Goal: Task Accomplishment & Management: Use online tool/utility

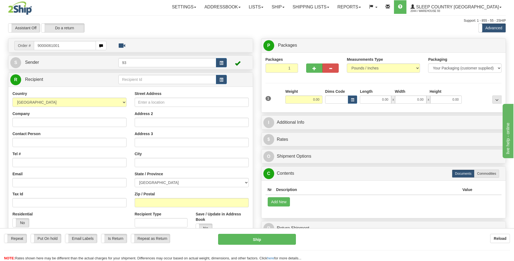
type input "9000i061001"
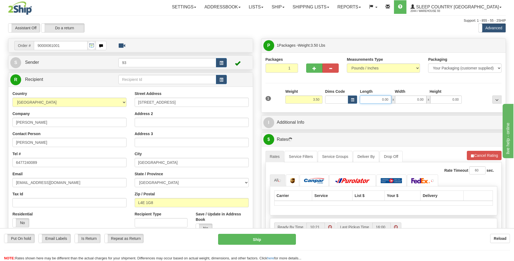
drag, startPoint x: 381, startPoint y: 100, endPoint x: 427, endPoint y: 101, distance: 46.1
click at [427, 101] on div "0.00 x 0.00 x 0.00" at bounding box center [411, 99] width 102 height 8
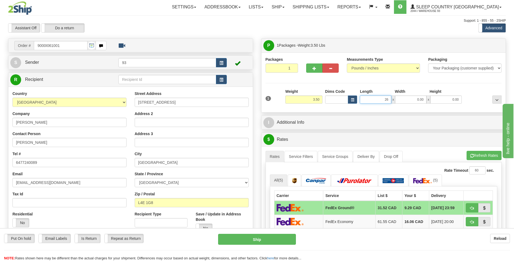
type input "26.00"
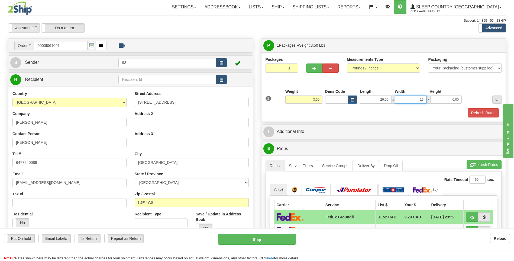
type input "16.00"
type input "6.00"
click at [474, 113] on button "Refresh Rates" at bounding box center [483, 112] width 31 height 9
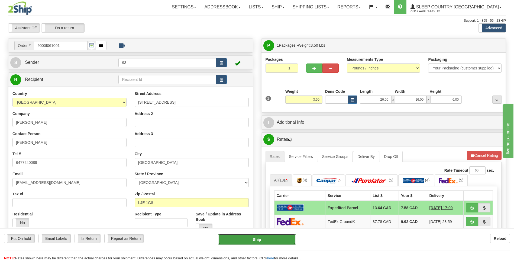
click at [259, 239] on button "Ship" at bounding box center [257, 239] width 78 height 11
type input "DOM.EP"
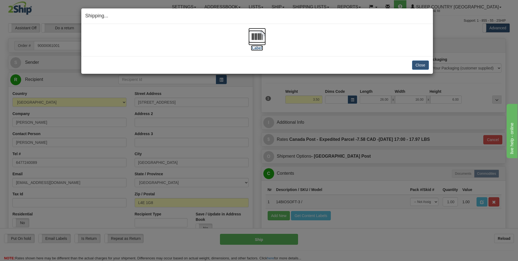
click at [256, 39] on img at bounding box center [257, 36] width 17 height 17
click at [421, 66] on button "Close" at bounding box center [420, 64] width 17 height 9
click at [417, 67] on button "Close" at bounding box center [420, 64] width 17 height 9
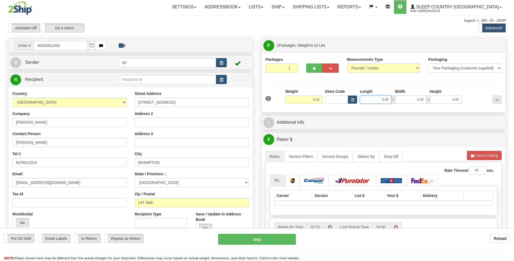
drag, startPoint x: 379, startPoint y: 103, endPoint x: 468, endPoint y: 104, distance: 89.2
click at [463, 100] on div "0.00 x 0.00 x 0.00" at bounding box center [411, 99] width 105 height 8
type input "26.00"
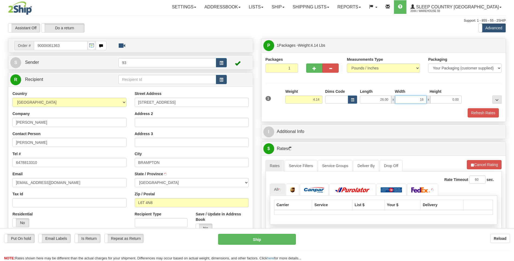
type input "16.00"
type input "12.00"
click at [472, 115] on button "Refresh Rates" at bounding box center [483, 112] width 31 height 9
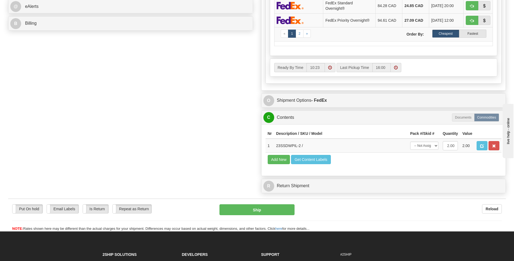
scroll to position [244, 0]
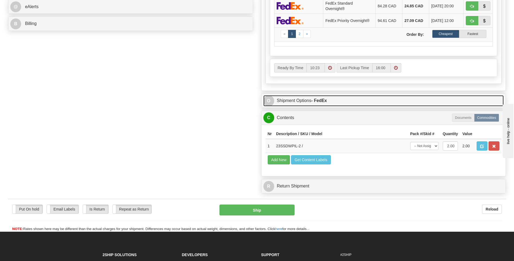
click at [265, 101] on span "O" at bounding box center [269, 100] width 11 height 11
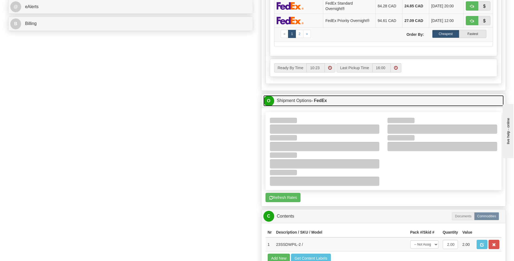
click at [271, 99] on span "O" at bounding box center [269, 100] width 11 height 11
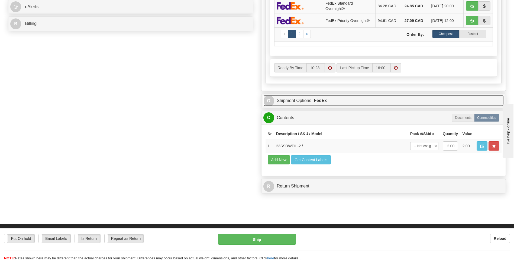
click at [268, 101] on span "O" at bounding box center [269, 100] width 11 height 11
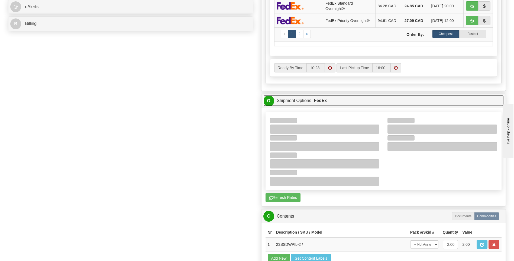
click at [265, 98] on span "O" at bounding box center [269, 100] width 11 height 11
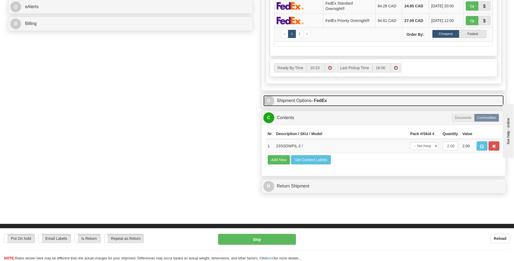
click at [265, 98] on span "O" at bounding box center [269, 100] width 11 height 11
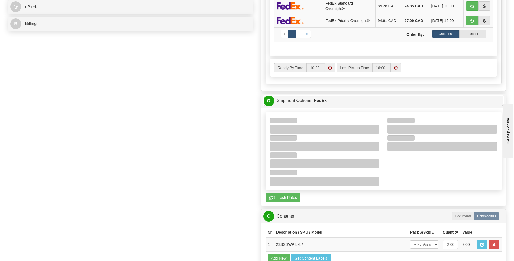
click at [267, 102] on span "O" at bounding box center [269, 100] width 11 height 11
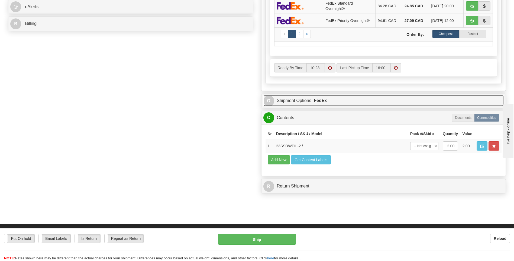
click at [267, 102] on span "O" at bounding box center [269, 100] width 11 height 11
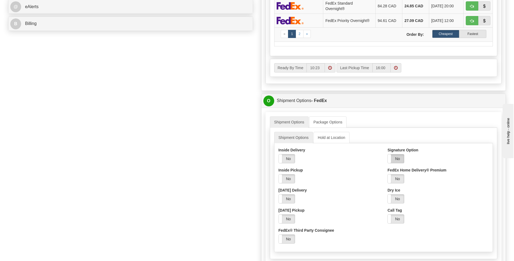
click at [399, 158] on label "No" at bounding box center [396, 158] width 16 height 9
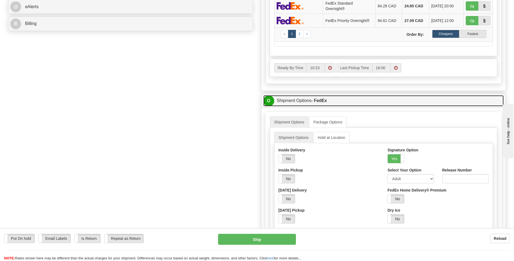
click at [271, 102] on span "O" at bounding box center [269, 100] width 11 height 11
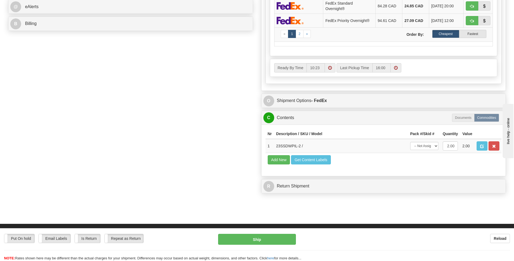
click at [277, 245] on div "Put On hold Put On hold Email Labels Email Labels Edit Is Return Is Return Repe…" at bounding box center [257, 247] width 514 height 27
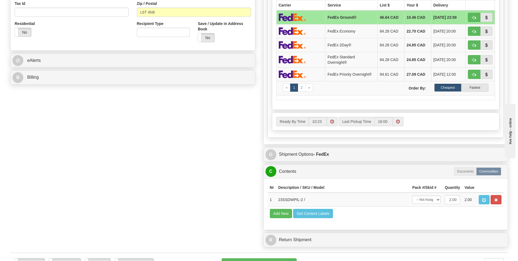
scroll to position [136, 0]
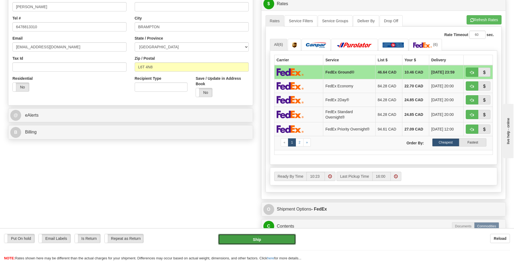
click at [250, 235] on button "Ship" at bounding box center [257, 239] width 78 height 11
type input "92"
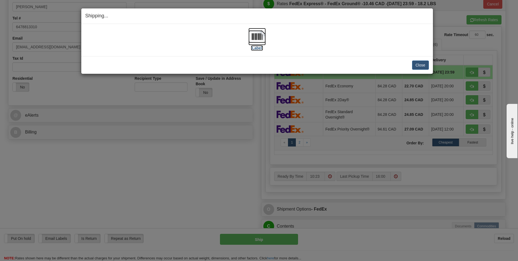
click at [254, 40] on img at bounding box center [257, 36] width 17 height 17
click at [418, 65] on button "Close" at bounding box center [420, 64] width 17 height 9
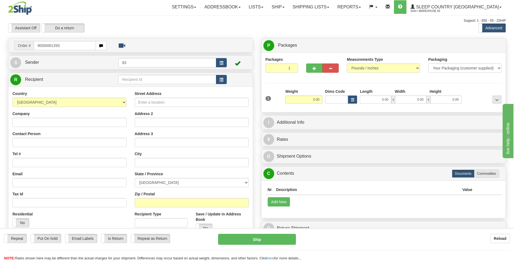
type input "9000I061393"
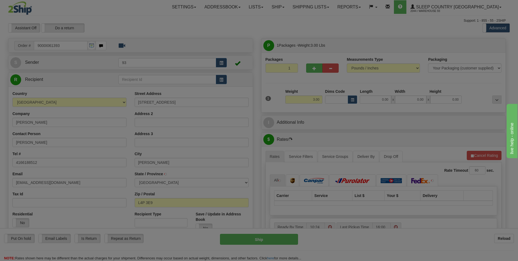
type input "KESWICK"
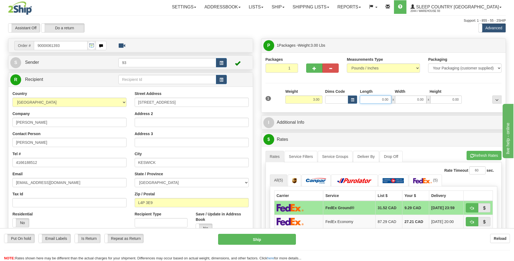
drag, startPoint x: 382, startPoint y: 100, endPoint x: 398, endPoint y: 100, distance: 16.0
click at [398, 100] on div "0.00 x 0.00 x 0.00" at bounding box center [411, 99] width 102 height 8
type input "8.00"
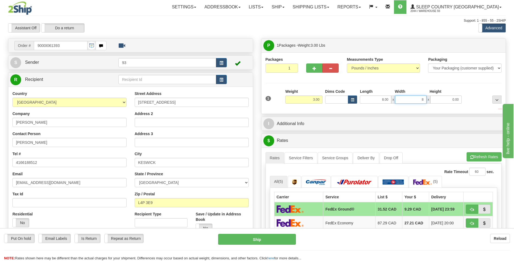
type input "8.00"
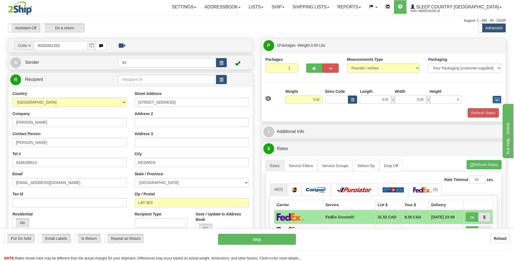
type input "4.00"
click at [481, 110] on button "Refresh Rates" at bounding box center [483, 112] width 31 height 9
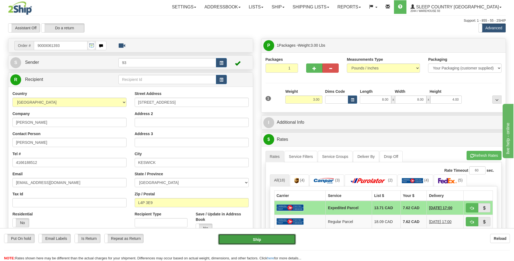
click at [262, 235] on button "Ship" at bounding box center [257, 239] width 78 height 11
type input "DOM.EP"
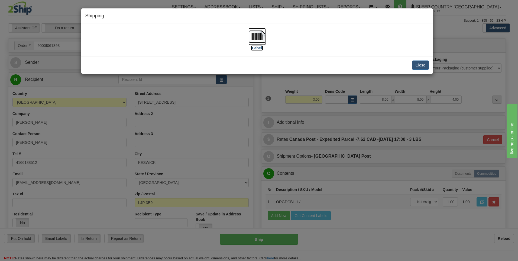
click at [249, 36] on img at bounding box center [257, 36] width 17 height 17
click at [422, 65] on button "Close" at bounding box center [420, 64] width 17 height 9
click at [427, 66] on button "Close" at bounding box center [420, 64] width 17 height 9
click at [420, 64] on button "Close" at bounding box center [420, 64] width 17 height 9
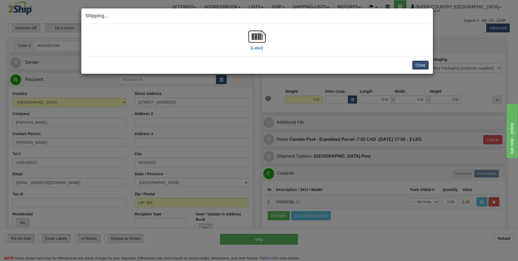
click at [420, 64] on button "Close" at bounding box center [420, 64] width 17 height 9
click at [421, 65] on button "Close" at bounding box center [420, 64] width 17 height 9
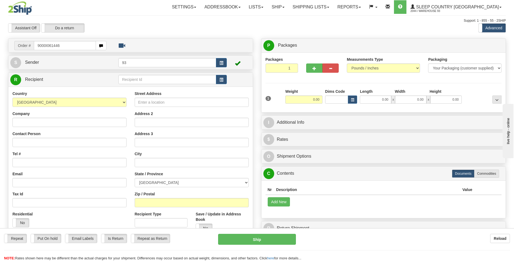
type input "9000I061446"
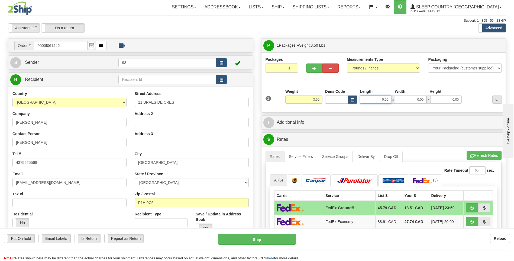
drag, startPoint x: 382, startPoint y: 100, endPoint x: 412, endPoint y: 103, distance: 30.3
click at [412, 103] on div "0.00 x 0.00 x 0.00" at bounding box center [411, 99] width 102 height 8
type input "8.00"
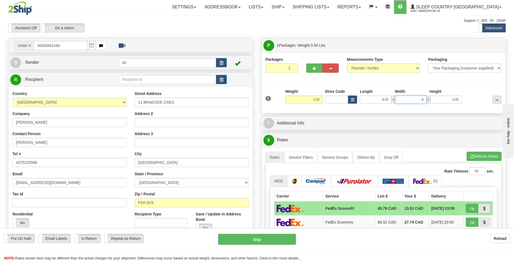
type input "8.00"
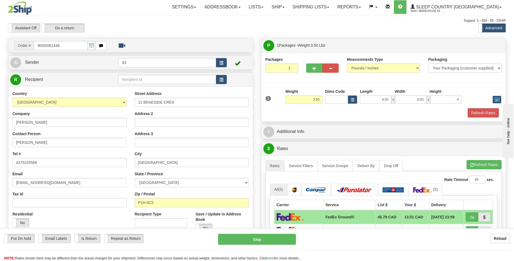
type input "4.00"
click at [475, 114] on button "Refresh Rates" at bounding box center [483, 112] width 31 height 9
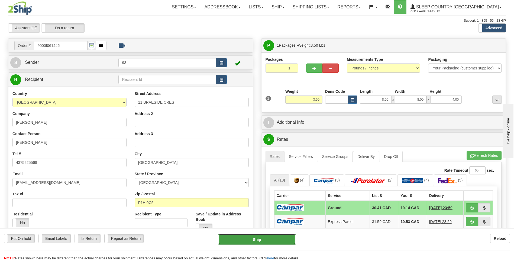
click at [263, 240] on button "Ship" at bounding box center [257, 239] width 78 height 11
type input "1"
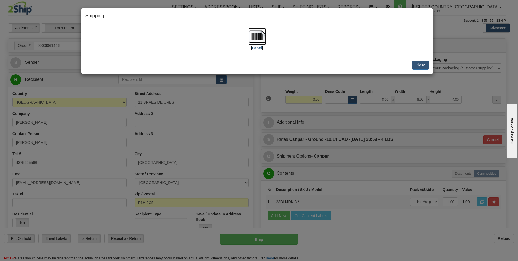
click at [255, 36] on img at bounding box center [257, 36] width 17 height 17
click at [421, 66] on button "Close" at bounding box center [420, 64] width 17 height 9
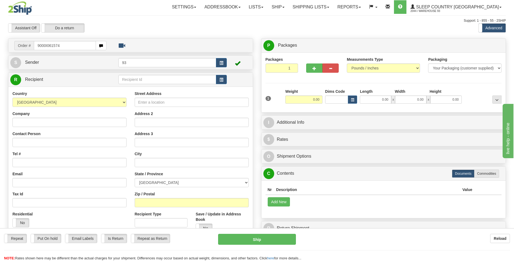
type input "9000I061574"
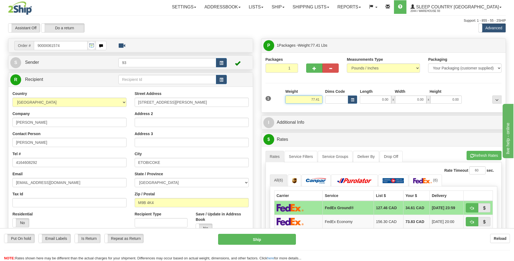
drag, startPoint x: 310, startPoint y: 99, endPoint x: 348, endPoint y: 103, distance: 37.4
click at [348, 103] on div "1 Weight 77.41 Dims Code x x" at bounding box center [383, 98] width 239 height 19
type input "40.00"
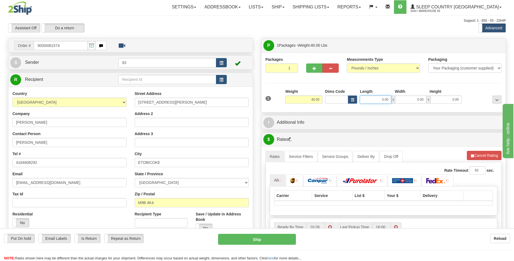
drag, startPoint x: 381, startPoint y: 100, endPoint x: 416, endPoint y: 100, distance: 34.4
click at [416, 100] on div "0.00 x 0.00 x 0.00" at bounding box center [411, 99] width 102 height 8
type input "40.00"
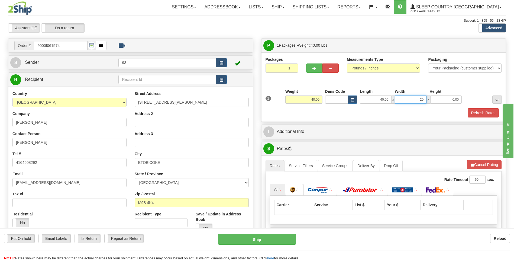
type input "20.00"
click at [310, 67] on button "button" at bounding box center [314, 67] width 16 height 9
type input "2"
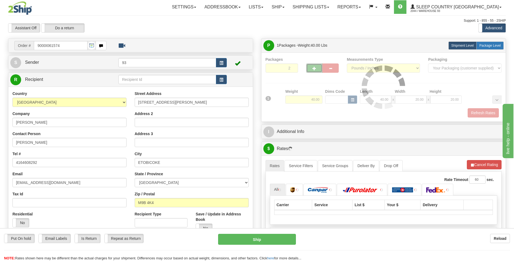
click at [483, 48] on label "Package Level Pack.." at bounding box center [490, 45] width 27 height 8
radio input "true"
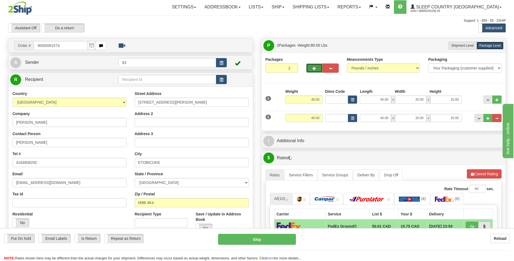
click at [315, 70] on span "button" at bounding box center [315, 69] width 4 height 4
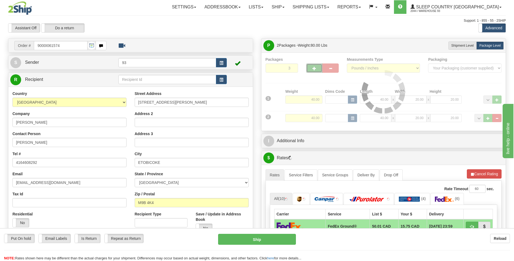
click at [332, 66] on div at bounding box center [384, 92] width 236 height 70
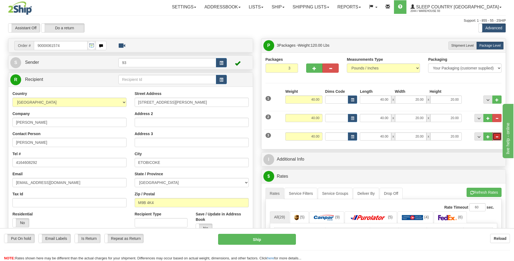
click at [501, 134] on button "..." at bounding box center [497, 136] width 9 height 8
type input "2"
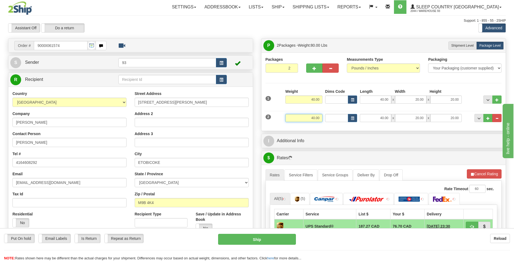
drag, startPoint x: 319, startPoint y: 120, endPoint x: 340, endPoint y: 120, distance: 20.9
click at [340, 120] on div "2 Weight 40.00 Dims Code Length Width Height" at bounding box center [383, 117] width 239 height 18
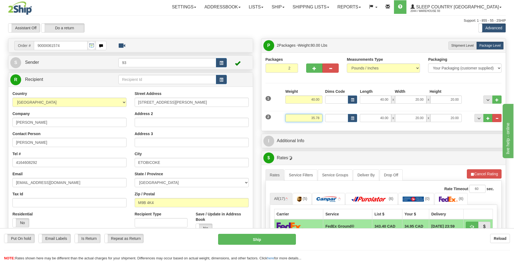
type input "35.78"
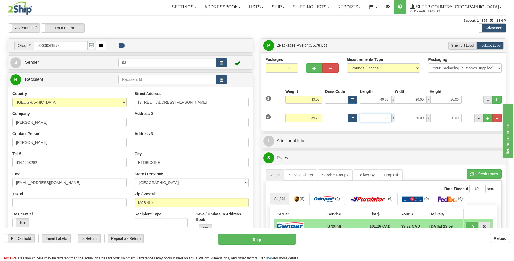
type input "38.00"
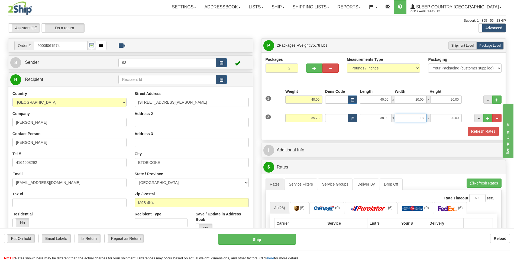
type input "18.00"
click at [478, 132] on button "Refresh Rates" at bounding box center [483, 131] width 31 height 9
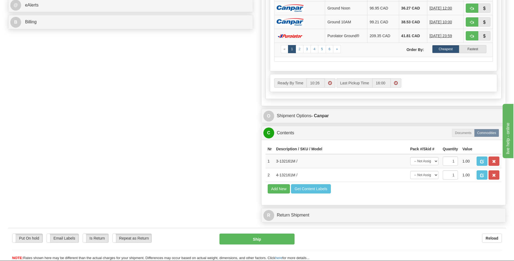
scroll to position [271, 0]
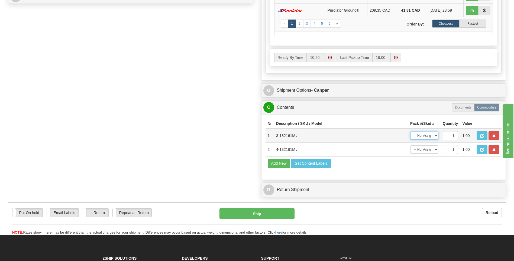
click at [435, 136] on select "-- Not Assigned -- Package 1 Package 2" at bounding box center [425, 136] width 28 height 8
select select "1"
click at [411, 132] on select "-- Not Assigned -- Package 1 Package 2" at bounding box center [425, 136] width 28 height 8
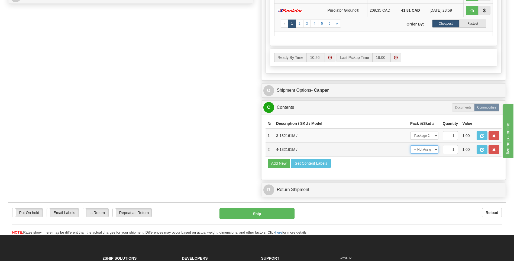
click at [434, 151] on select "-- Not Assigned -- Package 1 Package 2" at bounding box center [425, 149] width 28 height 8
select select "0"
click at [411, 145] on select "-- Not Assigned -- Package 1 Package 2" at bounding box center [425, 149] width 28 height 8
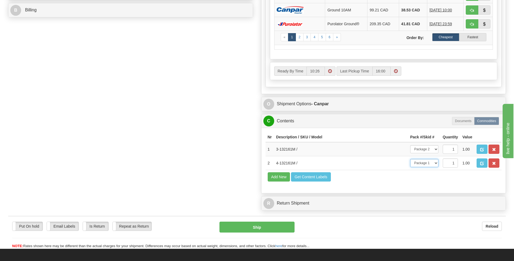
scroll to position [244, 0]
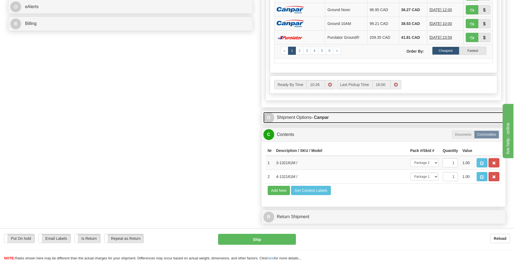
click at [268, 118] on span "O" at bounding box center [269, 117] width 11 height 11
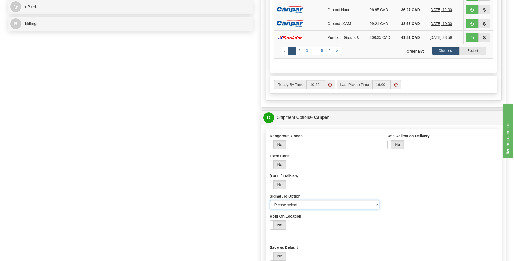
click at [376, 204] on select "Please select No Signature Required Signature Required Adult Signature" at bounding box center [325, 204] width 110 height 9
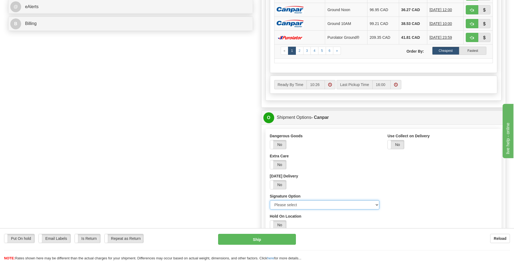
select select "2"
click at [270, 200] on select "Please select No Signature Required Signature Required Adult Signature" at bounding box center [325, 204] width 110 height 9
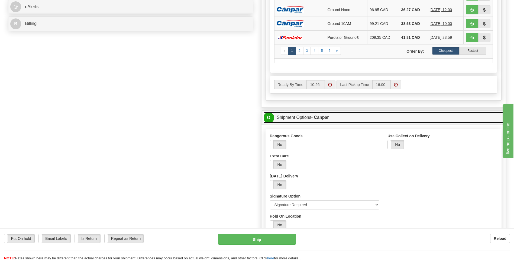
click at [269, 118] on span "O" at bounding box center [269, 117] width 11 height 11
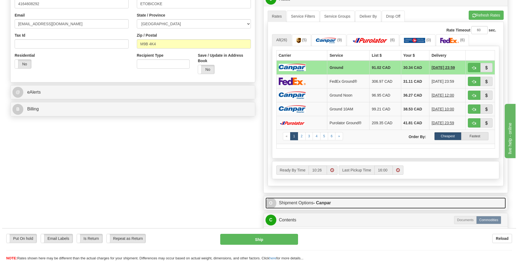
scroll to position [136, 0]
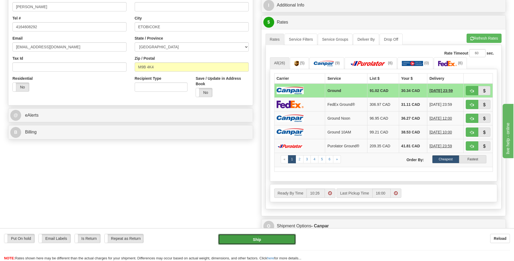
click at [265, 243] on button "Ship" at bounding box center [257, 239] width 78 height 11
type input "1"
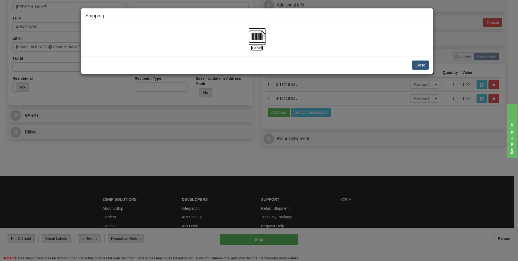
click at [261, 30] on img at bounding box center [257, 36] width 17 height 17
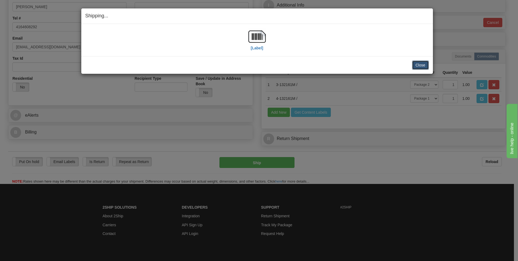
click at [418, 64] on button "Close" at bounding box center [420, 64] width 17 height 9
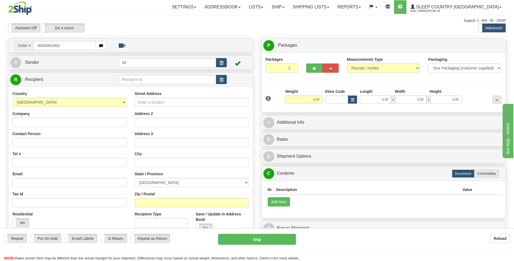
type input "9000I061600"
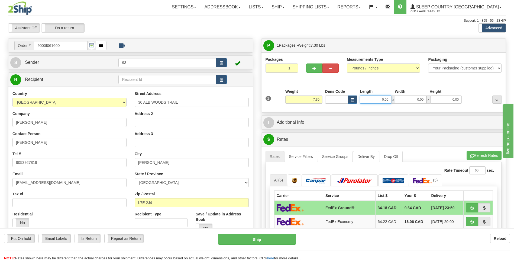
drag, startPoint x: 381, startPoint y: 101, endPoint x: 427, endPoint y: 97, distance: 46.0
click at [425, 98] on div "0.00 x 0.00 x 0.00" at bounding box center [411, 99] width 102 height 8
type input "26.00"
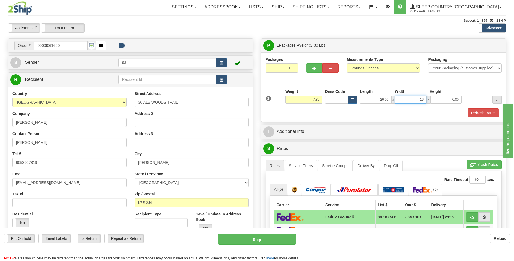
type input "16.00"
type input "1.00"
drag, startPoint x: 451, startPoint y: 99, endPoint x: 486, endPoint y: 101, distance: 35.6
click at [486, 101] on div "1 Weight 7.30 Dims Code x x" at bounding box center [383, 98] width 239 height 19
type input "12.00"
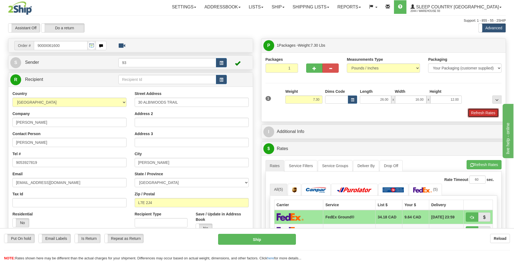
click at [491, 115] on button "Refresh Rates" at bounding box center [483, 112] width 31 height 9
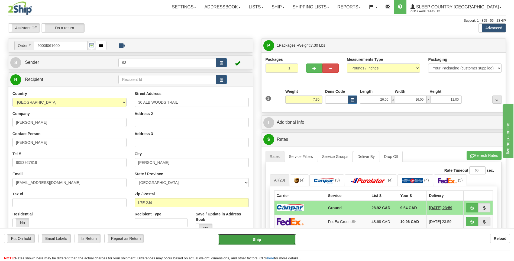
click at [260, 241] on button "Ship" at bounding box center [257, 239] width 78 height 11
type input "1"
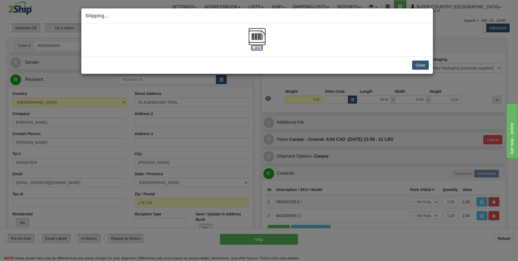
click at [258, 32] on img at bounding box center [257, 36] width 17 height 17
click at [426, 64] on button "Close" at bounding box center [420, 64] width 17 height 9
click at [420, 63] on button "Close" at bounding box center [420, 64] width 17 height 9
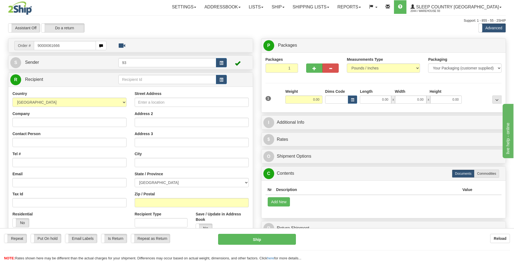
type input "9000I061666"
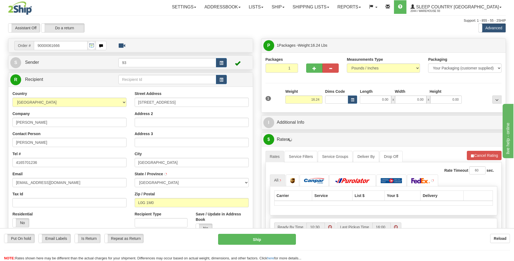
type input "MOUNT ALBERT"
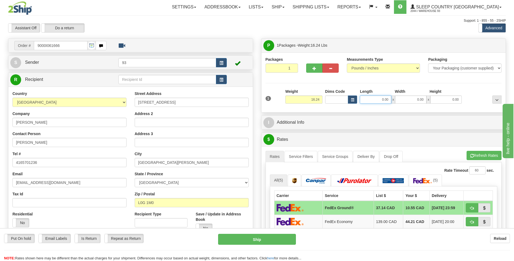
drag, startPoint x: 379, startPoint y: 97, endPoint x: 403, endPoint y: 96, distance: 23.6
click at [403, 96] on div "0.00 x 0.00 x 0.00" at bounding box center [411, 99] width 102 height 8
type input "26.00"
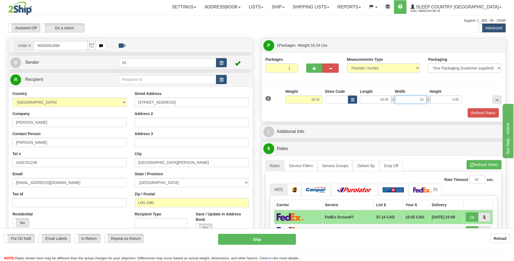
type input "16.00"
type input "14.00"
click at [487, 114] on button "Refresh Rates" at bounding box center [483, 112] width 31 height 9
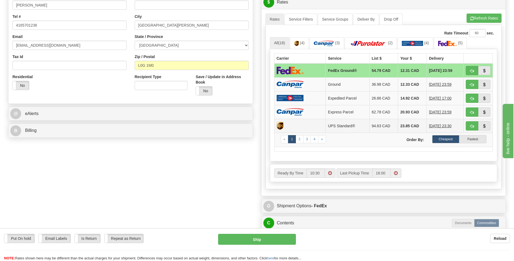
scroll to position [190, 0]
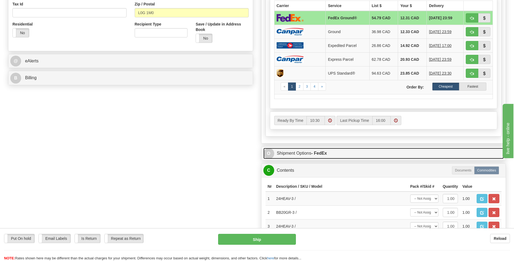
click at [271, 153] on span "O" at bounding box center [269, 153] width 11 height 11
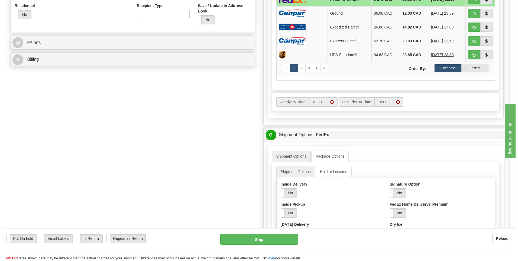
scroll to position [217, 0]
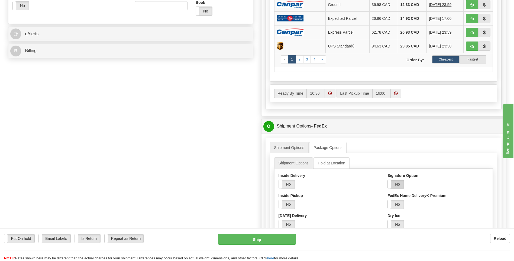
click at [398, 185] on label "No" at bounding box center [396, 184] width 16 height 9
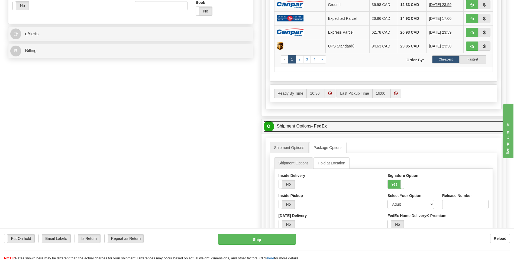
click at [270, 126] on span "O" at bounding box center [269, 126] width 11 height 11
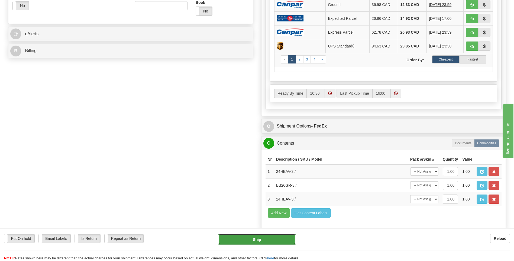
click at [276, 238] on button "Ship" at bounding box center [257, 239] width 78 height 11
type input "92"
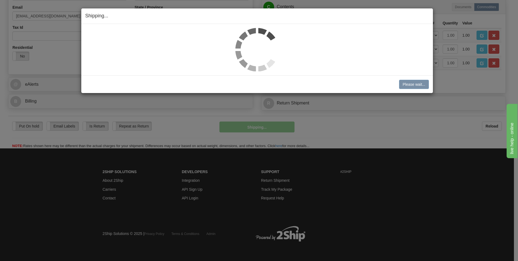
scroll to position [166, 0]
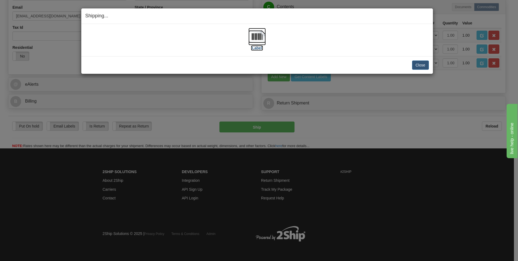
click at [261, 39] on img at bounding box center [257, 36] width 17 height 17
click at [419, 63] on button "Close" at bounding box center [420, 64] width 17 height 9
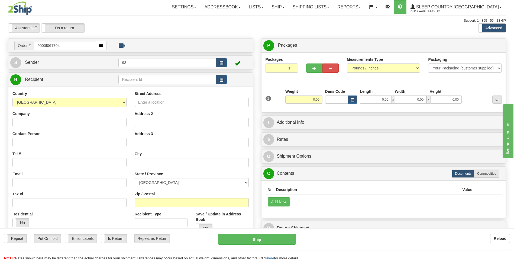
type input "9000I061704"
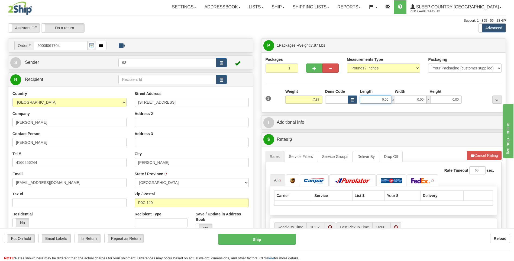
drag, startPoint x: 379, startPoint y: 103, endPoint x: 408, endPoint y: 98, distance: 29.6
click at [405, 99] on div "0.00 x 0.00 x 0.00" at bounding box center [411, 99] width 102 height 8
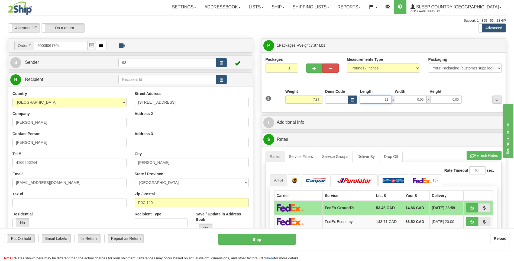
type input "11.00"
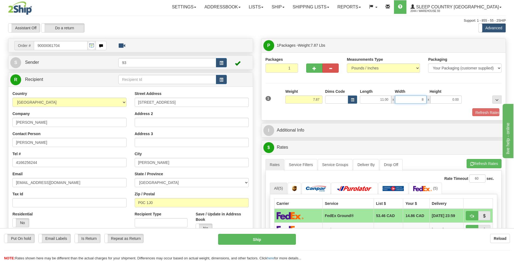
type input "8.00"
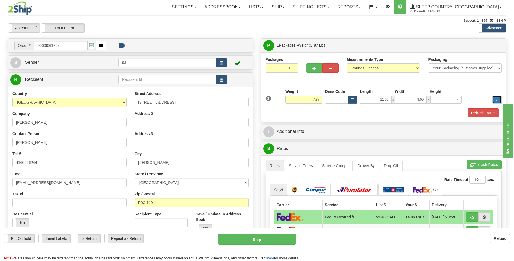
type input "4.00"
click at [486, 113] on button "Refresh Rates" at bounding box center [483, 112] width 31 height 9
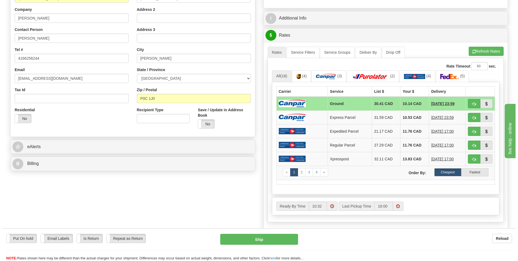
scroll to position [108, 0]
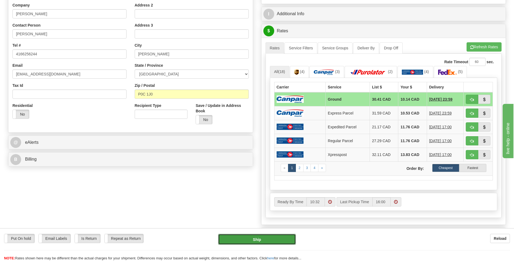
click at [267, 243] on button "Ship" at bounding box center [257, 239] width 78 height 11
type input "1"
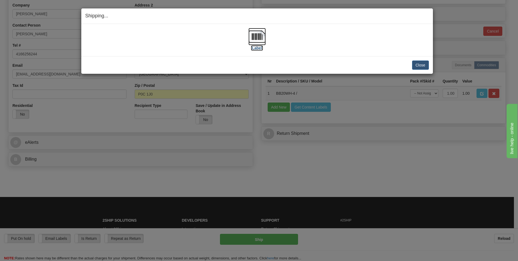
click at [262, 34] on img at bounding box center [257, 36] width 17 height 17
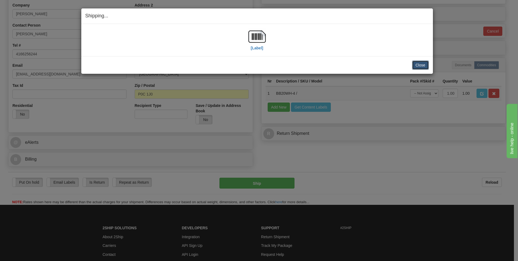
click at [422, 64] on button "Close" at bounding box center [420, 64] width 17 height 9
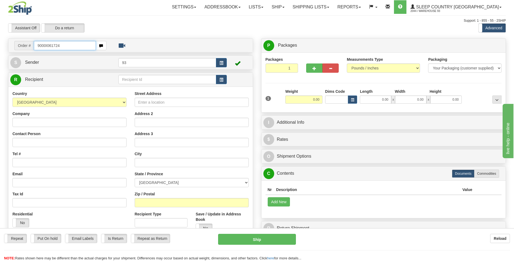
type input "9000I061724"
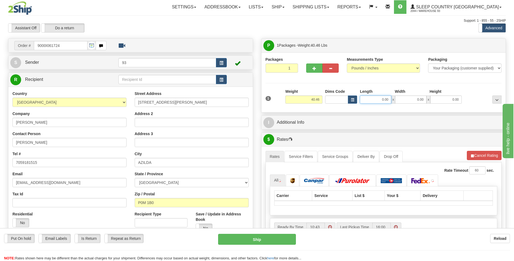
drag, startPoint x: 382, startPoint y: 101, endPoint x: 395, endPoint y: 102, distance: 12.5
click at [395, 102] on div "0.00 x 0.00 x 0.00" at bounding box center [411, 99] width 102 height 8
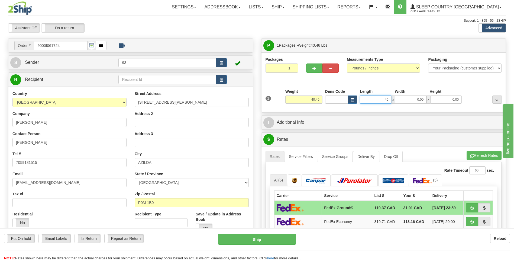
type input "40.00"
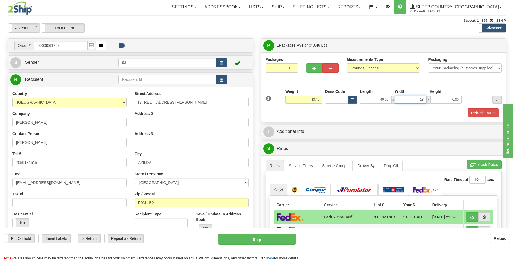
type input "18.00"
click at [488, 114] on button "Refresh Rates" at bounding box center [483, 112] width 31 height 9
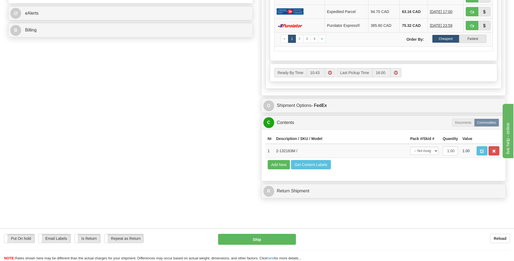
scroll to position [271, 0]
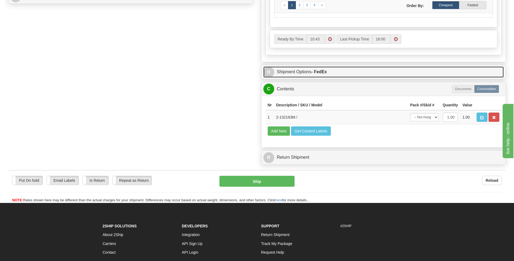
click at [269, 72] on span "O" at bounding box center [269, 72] width 11 height 11
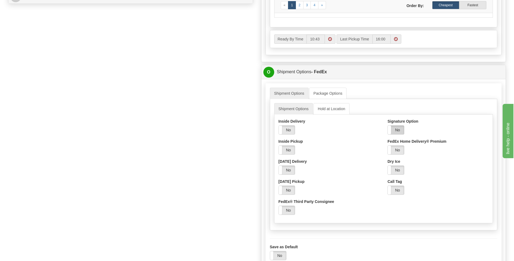
click at [396, 131] on label "No" at bounding box center [396, 130] width 16 height 9
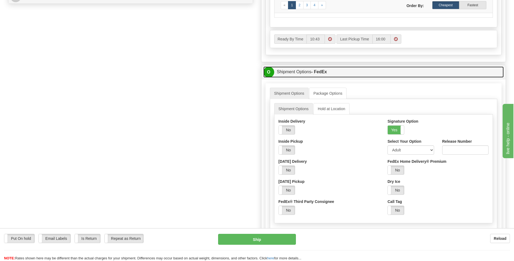
click at [269, 73] on span "O" at bounding box center [269, 72] width 11 height 11
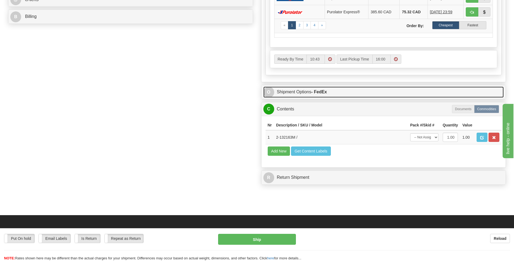
scroll to position [298, 0]
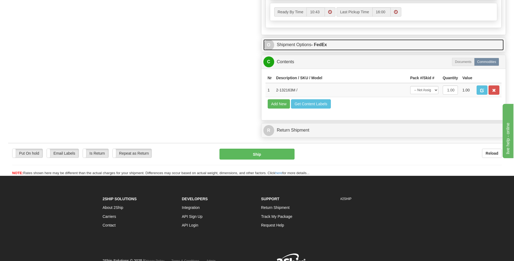
click at [271, 45] on span "O" at bounding box center [269, 45] width 11 height 11
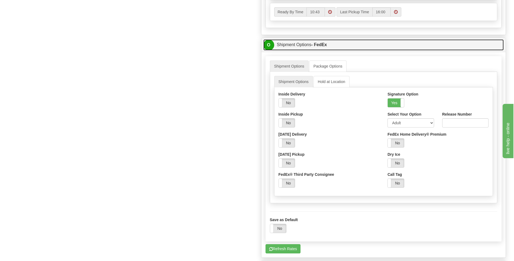
click at [267, 46] on span "O" at bounding box center [269, 45] width 11 height 11
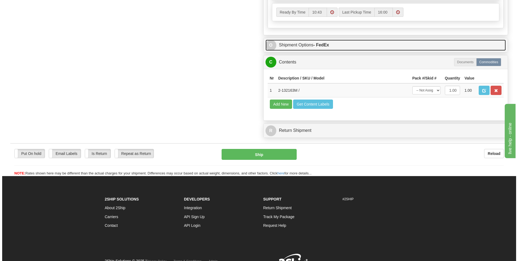
scroll to position [244, 0]
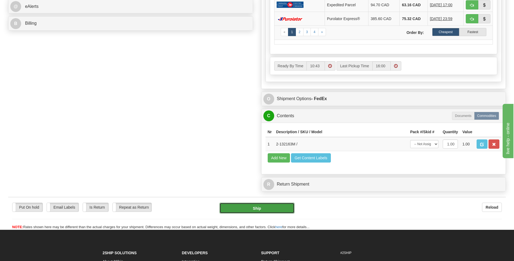
click at [265, 208] on button "Ship" at bounding box center [257, 208] width 75 height 11
type input "92"
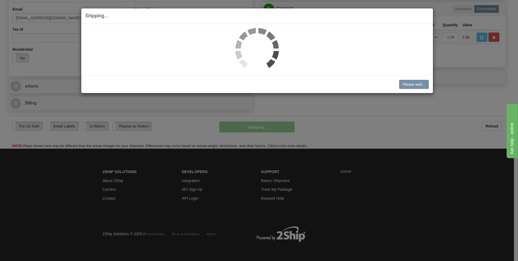
scroll to position [165, 0]
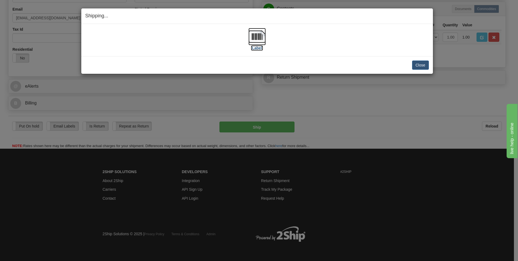
click at [259, 38] on img at bounding box center [257, 36] width 17 height 17
click at [420, 67] on button "Close" at bounding box center [420, 64] width 17 height 9
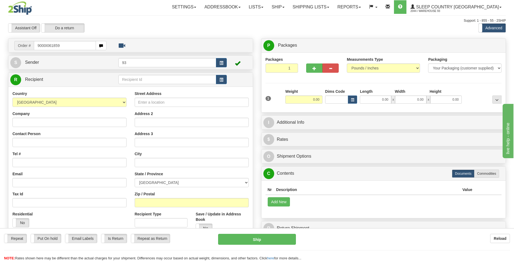
type input "9000I061859"
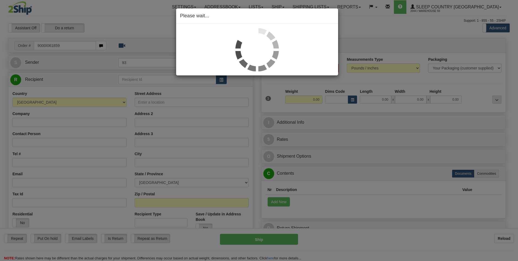
click at [307, 31] on div at bounding box center [257, 49] width 154 height 43
drag, startPoint x: 344, startPoint y: 28, endPoint x: 344, endPoint y: 38, distance: 9.8
click at [345, 28] on div "Please wait..." at bounding box center [259, 130] width 518 height 261
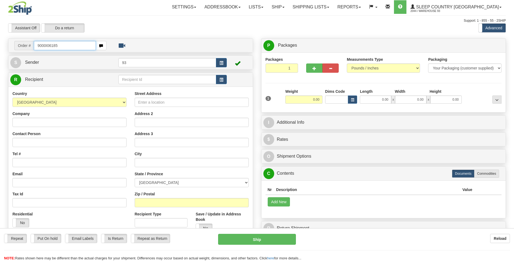
type input "9000I061859"
click at [62, 44] on input "9000I061859" at bounding box center [65, 45] width 62 height 9
drag, startPoint x: 73, startPoint y: 47, endPoint x: 30, endPoint y: 50, distance: 43.2
click at [30, 50] on td "Order # 9000I061859" at bounding box center [130, 45] width 241 height 11
type input "9000I061859"
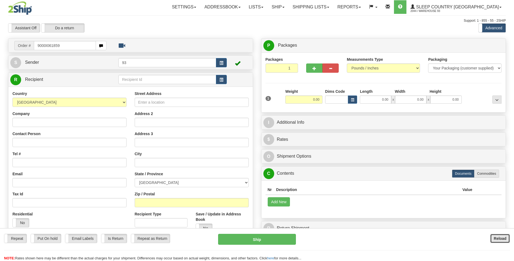
click at [504, 239] on b "Reload" at bounding box center [500, 238] width 13 height 4
type input "9000I061859"
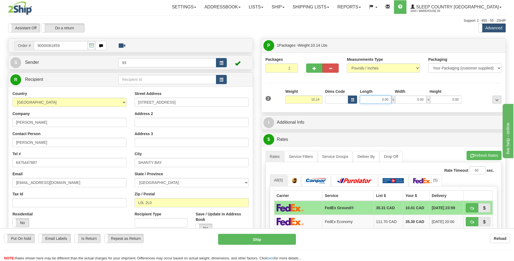
drag, startPoint x: 378, startPoint y: 98, endPoint x: 394, endPoint y: 100, distance: 16.5
click at [394, 100] on div "0.00 x 0.00 x 0.00" at bounding box center [411, 99] width 102 height 8
type input "8.00"
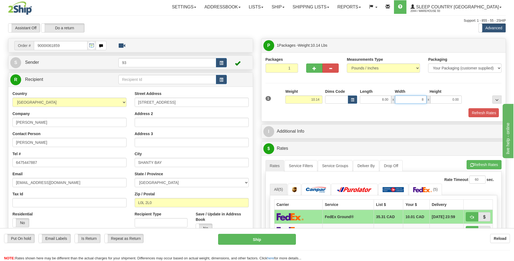
type input "8.00"
type input "4.00"
click at [478, 111] on button "Refresh Rates" at bounding box center [483, 112] width 31 height 9
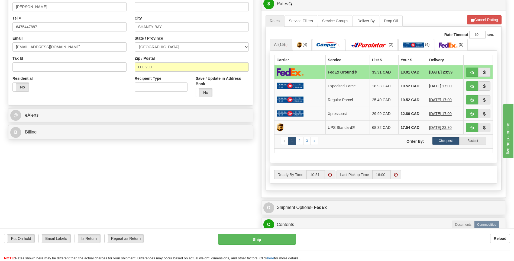
scroll to position [190, 0]
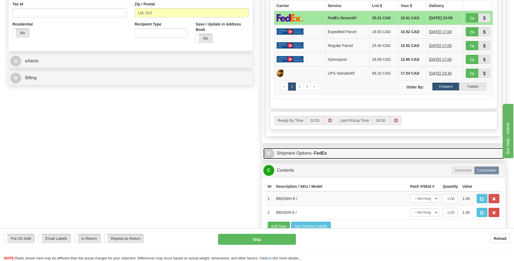
click at [268, 153] on span "O" at bounding box center [269, 153] width 11 height 11
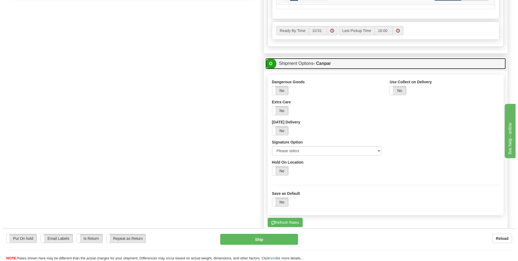
scroll to position [298, 0]
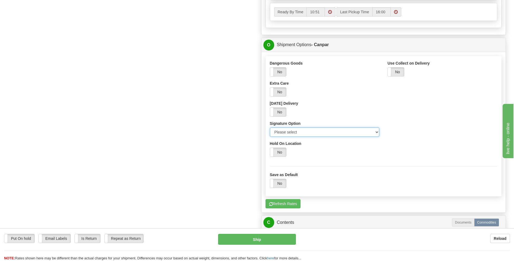
click at [376, 132] on select "Please select No Signature Required Signature Required Adult Signature" at bounding box center [325, 131] width 110 height 9
select select "2"
click at [270, 127] on select "Please select No Signature Required Signature Required Adult Signature" at bounding box center [325, 131] width 110 height 9
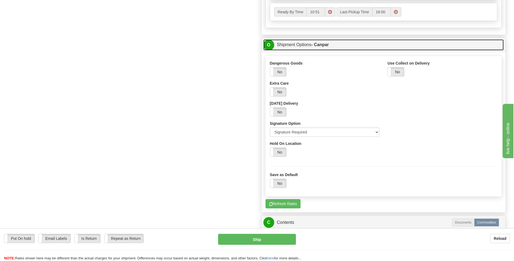
click at [270, 46] on span "O" at bounding box center [269, 45] width 11 height 11
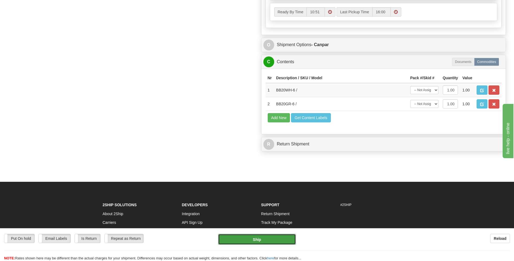
click at [271, 237] on button "Ship" at bounding box center [257, 239] width 78 height 11
type input "1"
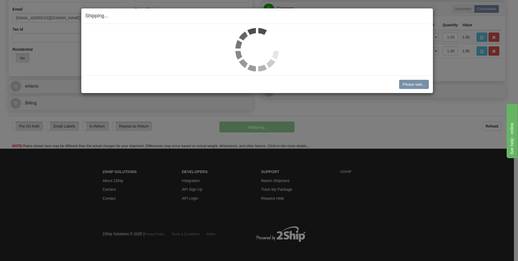
scroll to position [153, 0]
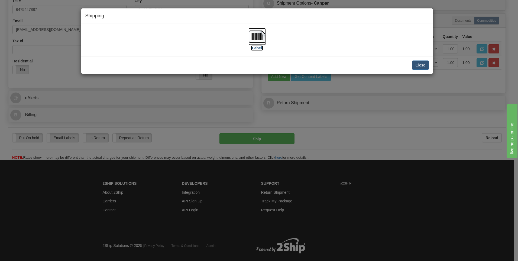
click at [251, 35] on img at bounding box center [257, 36] width 17 height 17
